Goal: Check status: Check status

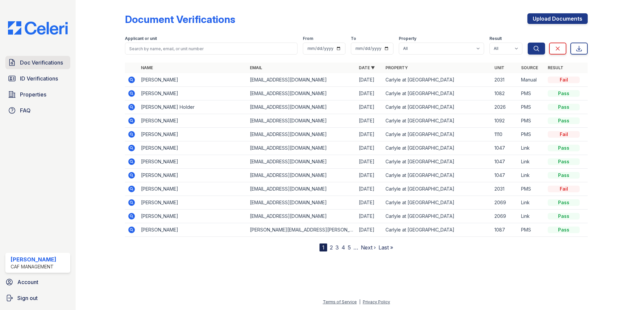
click at [35, 61] on span "Doc Verifications" at bounding box center [41, 63] width 43 height 8
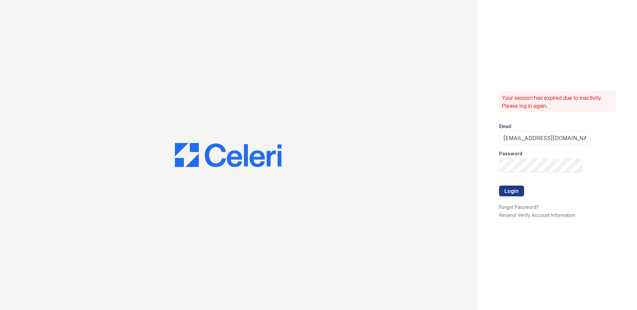
click at [34, 79] on div at bounding box center [239, 155] width 478 height 310
click at [520, 189] on button "Login" at bounding box center [511, 191] width 25 height 11
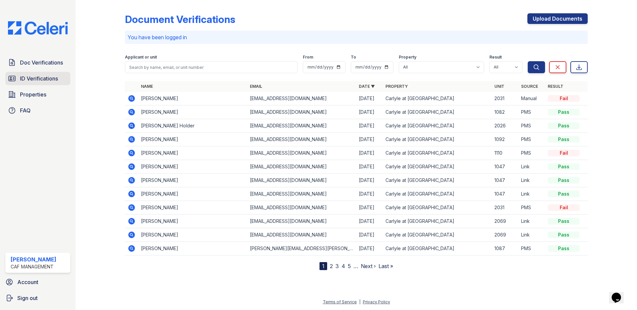
click at [41, 81] on span "ID Verifications" at bounding box center [39, 79] width 38 height 8
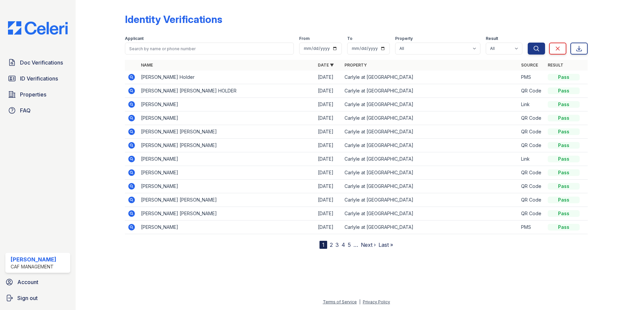
click at [130, 79] on icon at bounding box center [131, 77] width 7 height 7
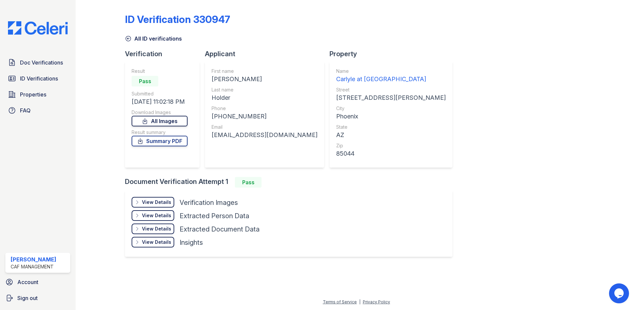
click at [162, 120] on link "All Images" at bounding box center [160, 121] width 56 height 11
click at [379, 37] on div "All ID verifications" at bounding box center [356, 37] width 463 height 12
